Goal: Communication & Community: Answer question/provide support

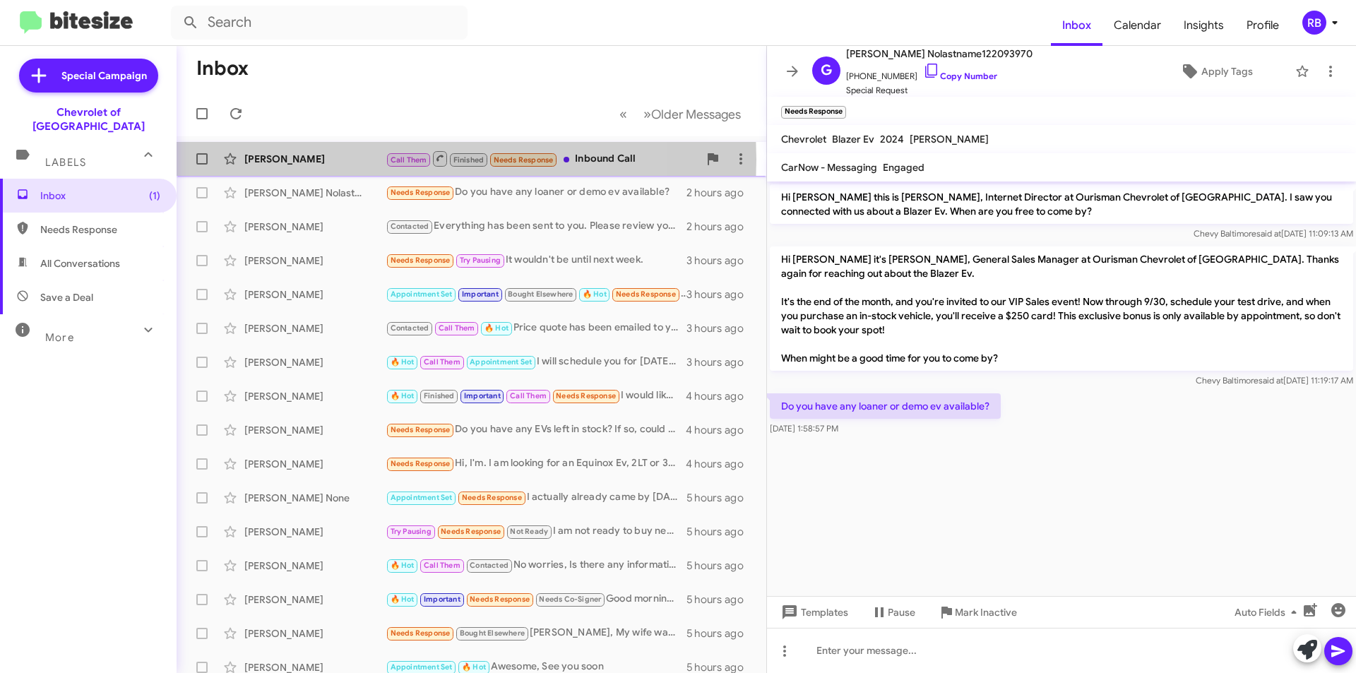
click at [352, 160] on div "Shamira Miller" at bounding box center [314, 159] width 141 height 14
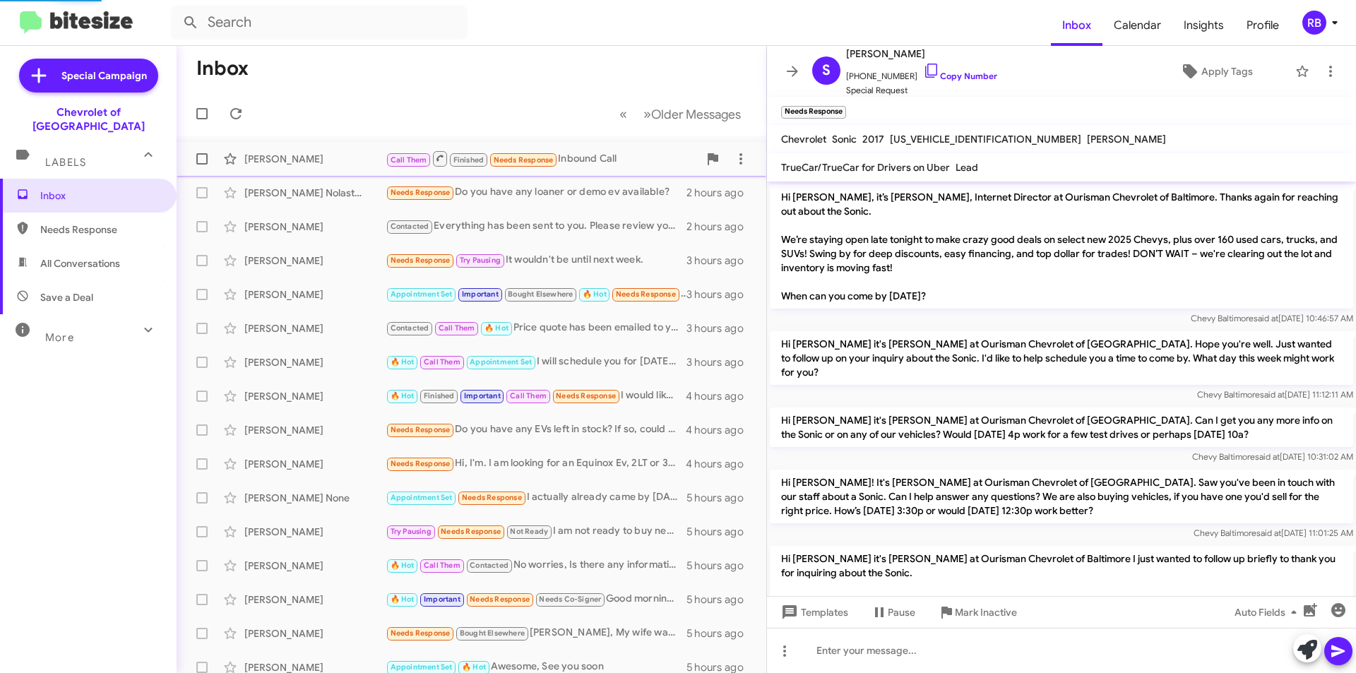
scroll to position [520, 0]
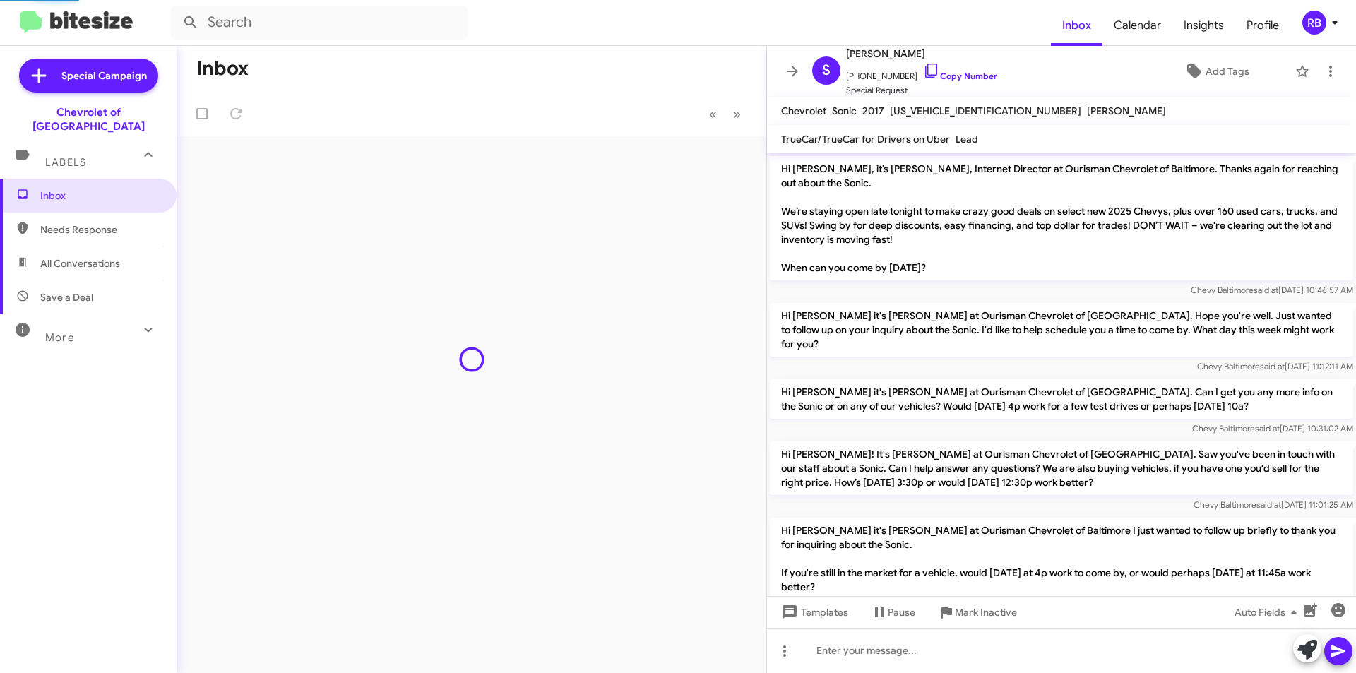
scroll to position [492, 0]
